Goal: Complete application form

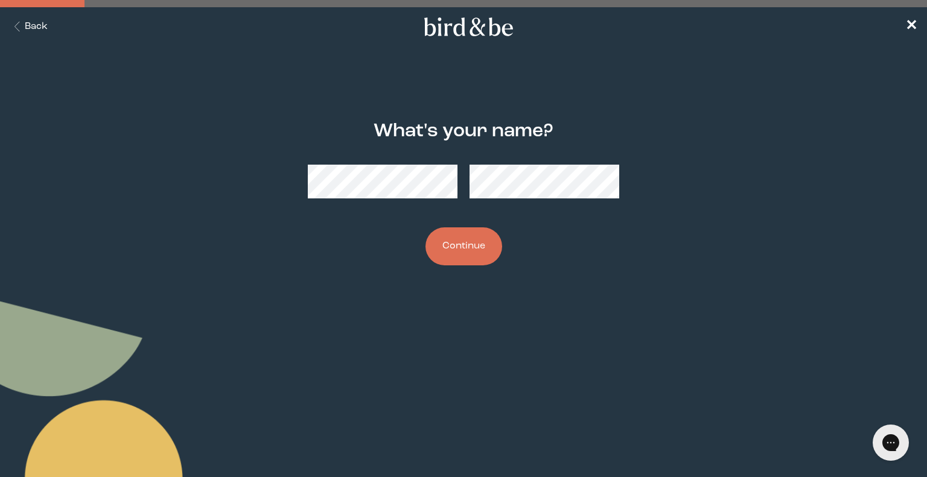
click at [461, 230] on button "Continue" at bounding box center [463, 246] width 77 height 38
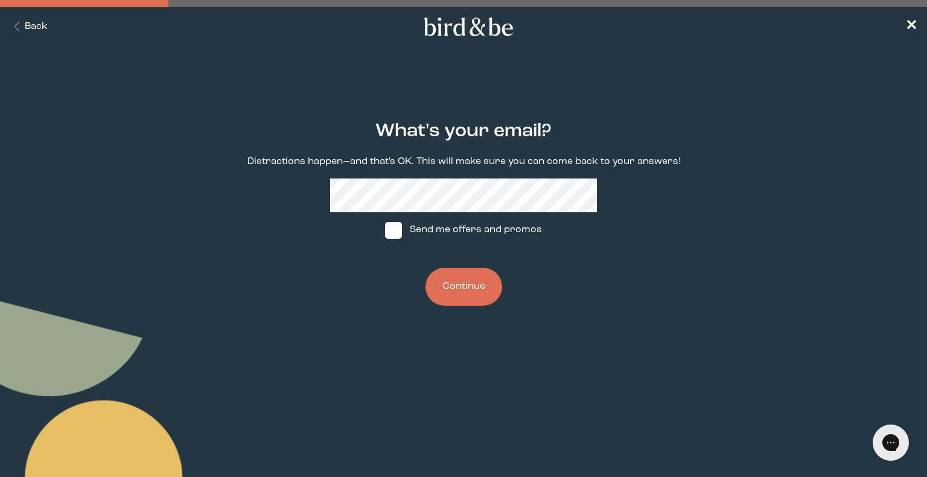
click at [461, 294] on button "Continue" at bounding box center [463, 287] width 77 height 38
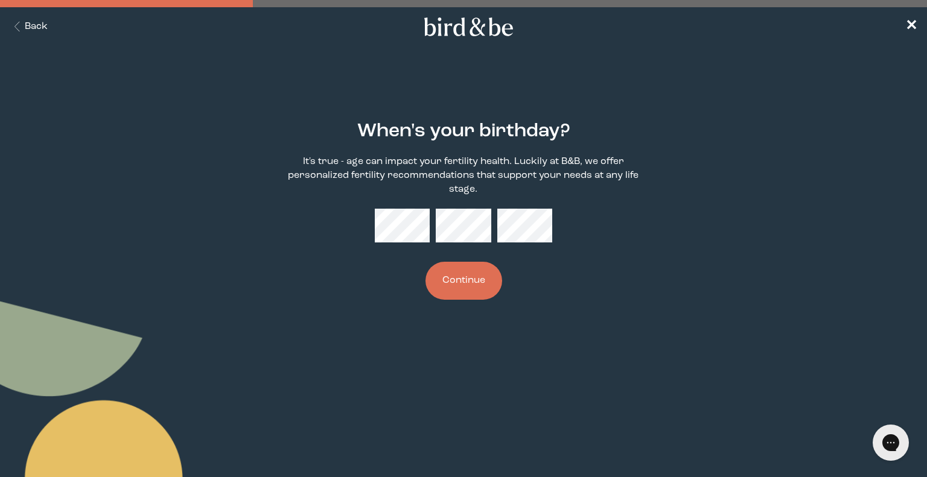
click at [446, 301] on div "When's your birthday? It's true - age can impact your fertility health. Luckily…" at bounding box center [463, 210] width 444 height 217
click at [459, 289] on button "Continue" at bounding box center [463, 281] width 77 height 38
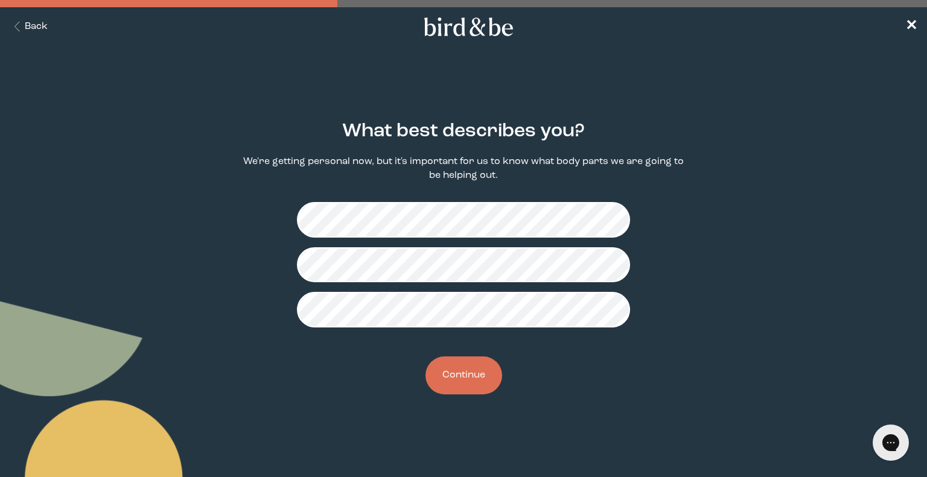
click at [477, 384] on button "Continue" at bounding box center [463, 376] width 77 height 38
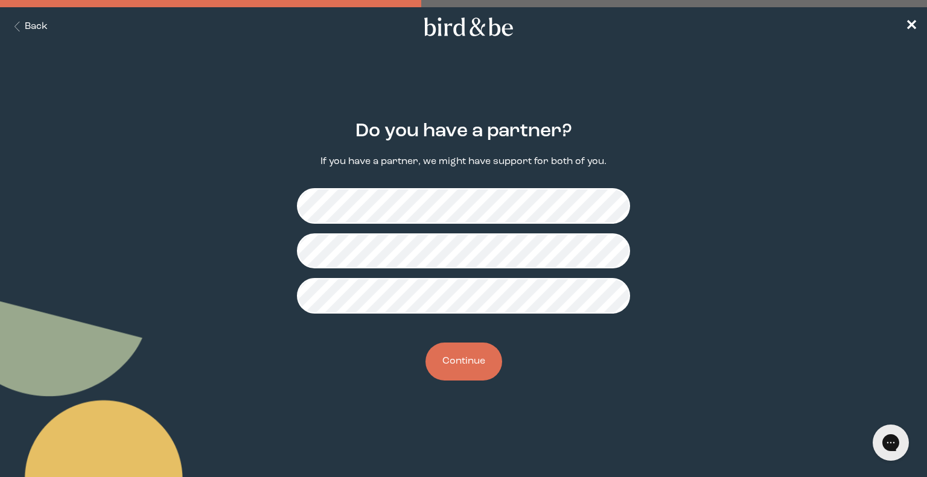
click at [474, 357] on button "Continue" at bounding box center [463, 362] width 77 height 38
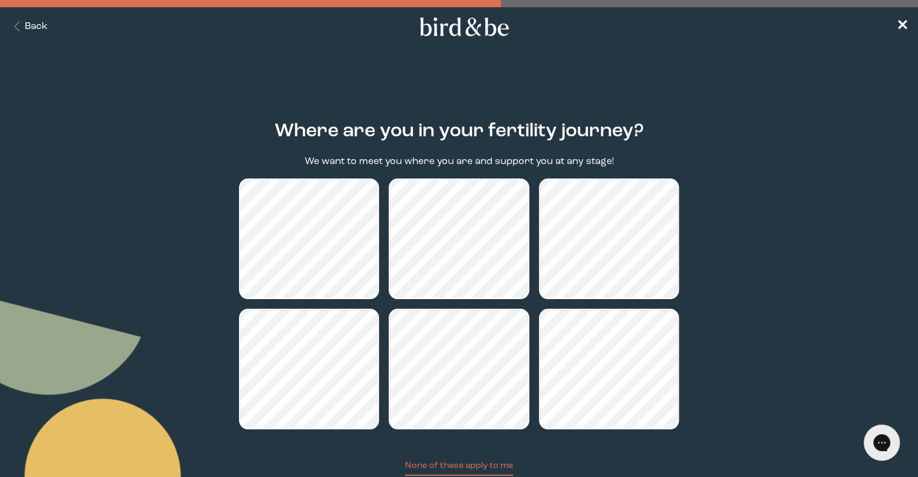
scroll to position [85, 0]
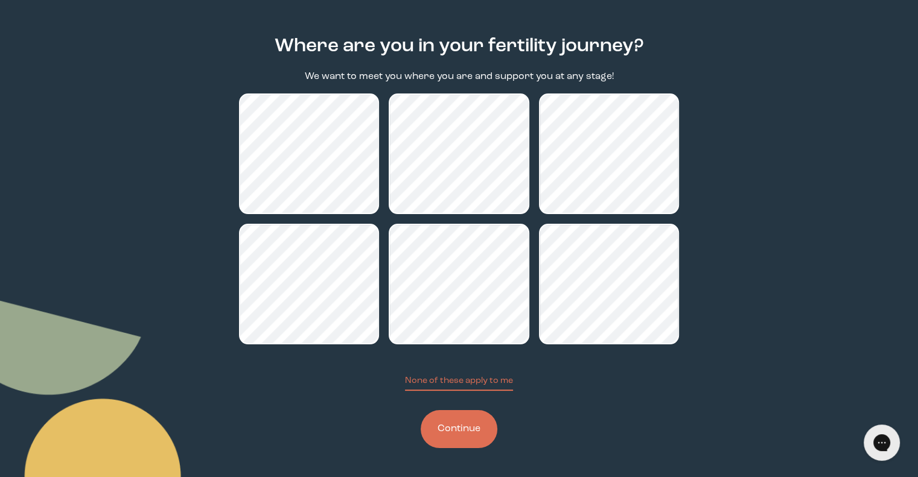
click at [458, 427] on button "Continue" at bounding box center [458, 429] width 77 height 38
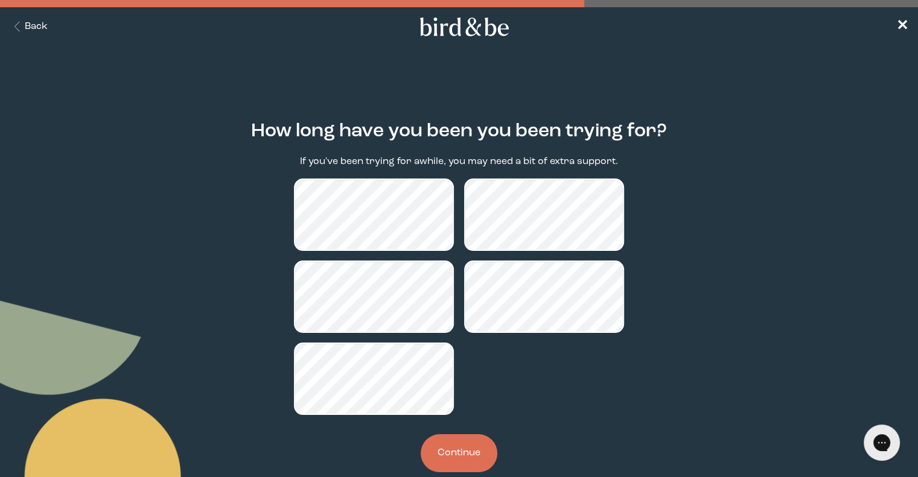
click at [465, 455] on button "Continue" at bounding box center [458, 453] width 77 height 38
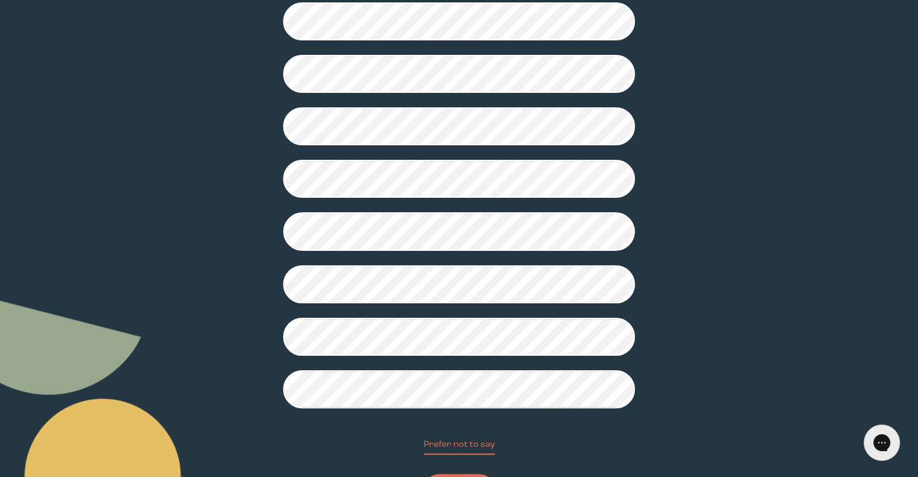
scroll to position [255, 0]
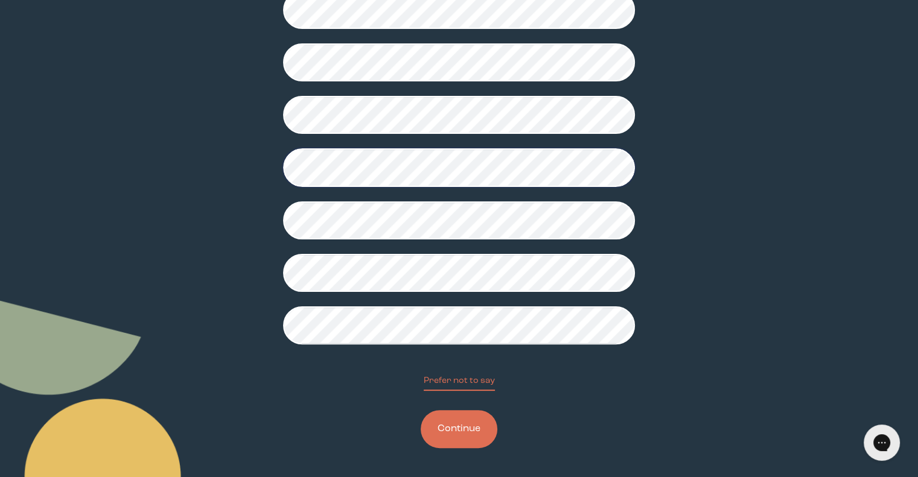
click at [468, 422] on button "Continue" at bounding box center [458, 429] width 77 height 38
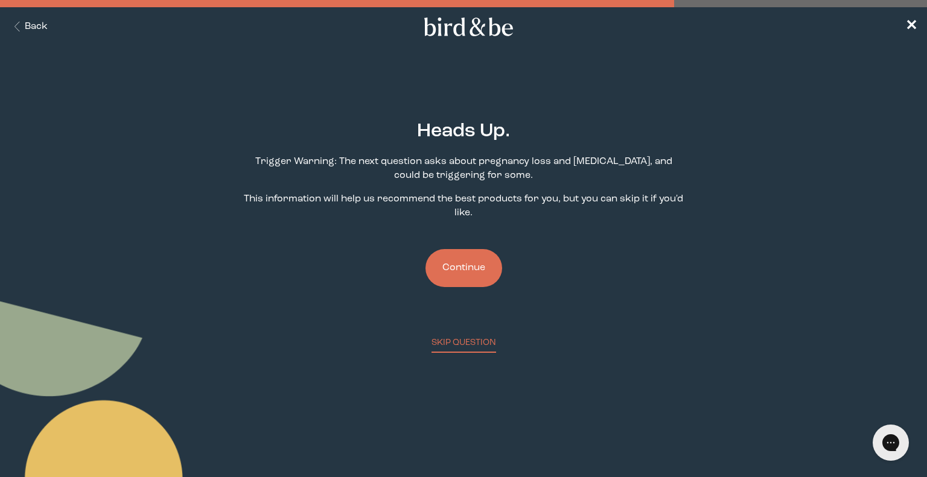
click at [473, 268] on button "Continue" at bounding box center [463, 268] width 77 height 38
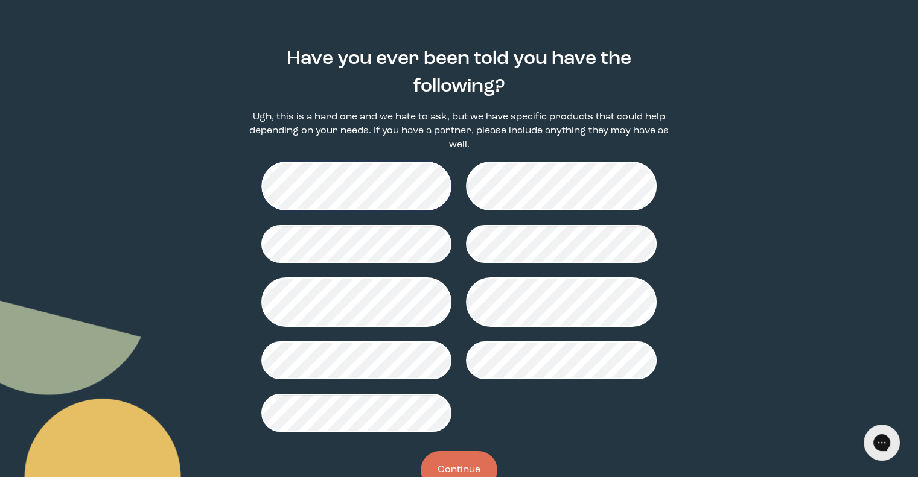
scroll to position [72, 0]
click at [482, 457] on button "Continue" at bounding box center [458, 470] width 77 height 38
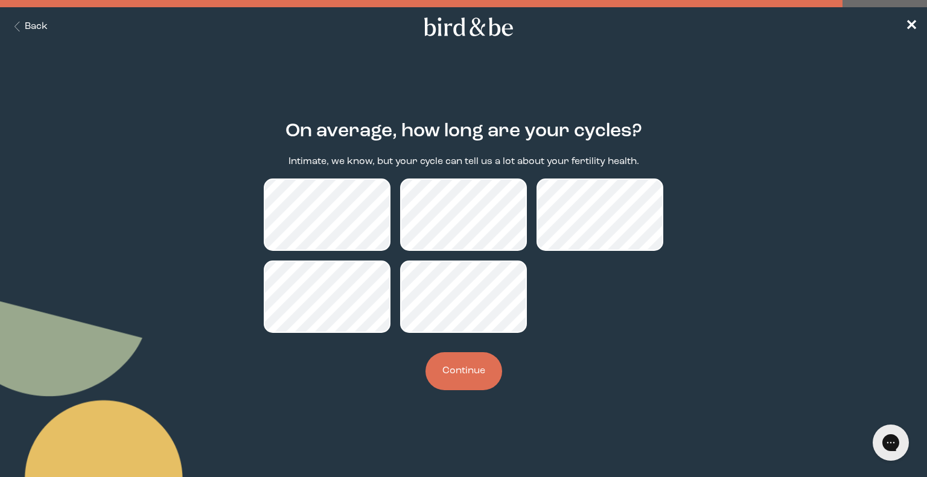
click at [481, 372] on button "Continue" at bounding box center [463, 371] width 77 height 38
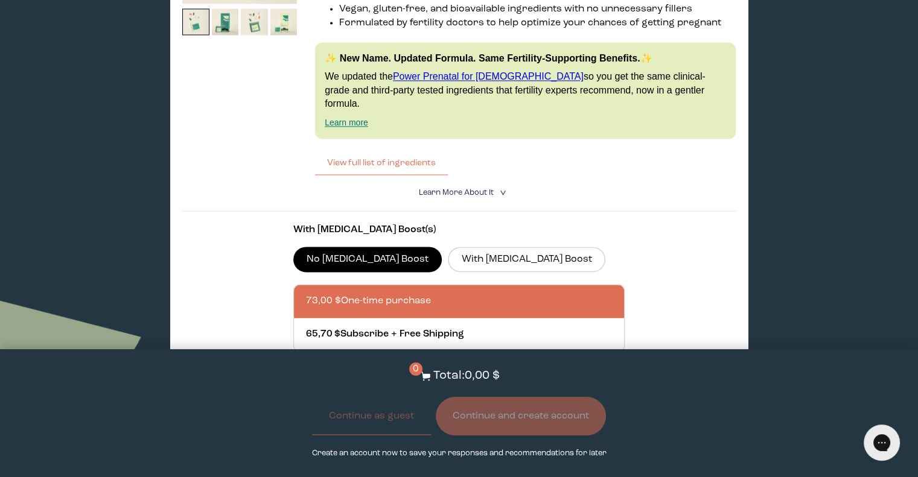
scroll to position [1900, 0]
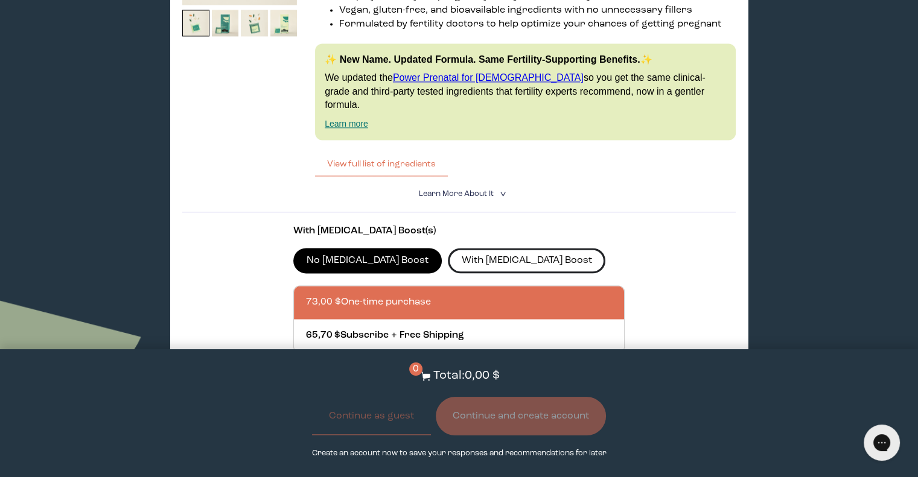
click at [448, 250] on label "With [MEDICAL_DATA] Boost" at bounding box center [526, 260] width 157 height 25
click at [0, 0] on input "With [MEDICAL_DATA] Boost" at bounding box center [0, 0] width 0 height 0
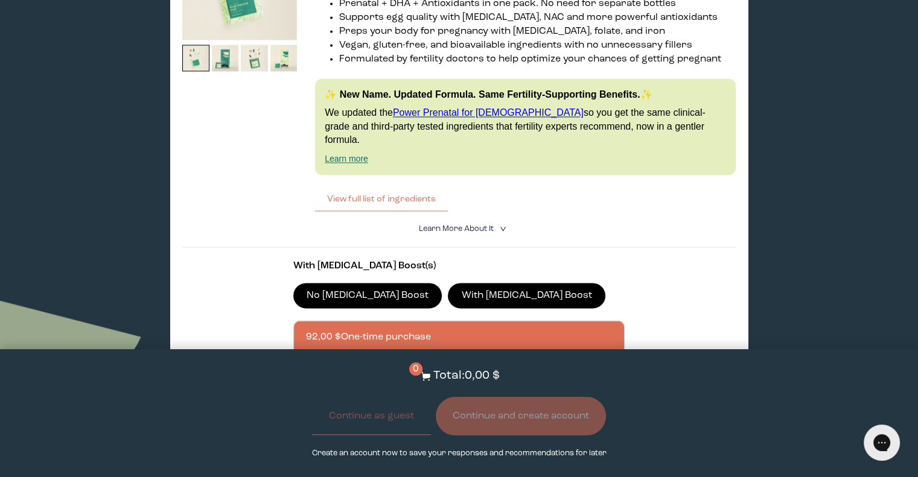
scroll to position [1846, 0]
